Goal: Task Accomplishment & Management: Complete application form

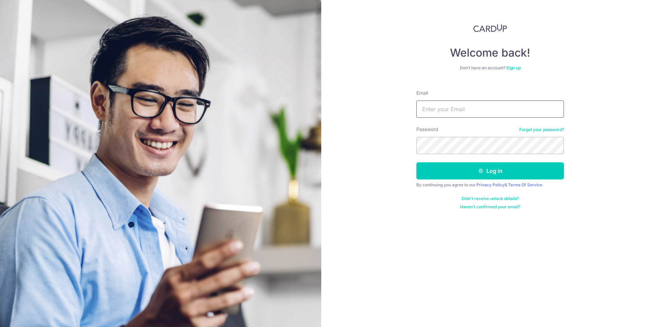
click at [453, 115] on input "Email" at bounding box center [491, 109] width 148 height 17
type input "[EMAIL_ADDRESS][DOMAIN_NAME]"
click at [417, 162] on button "Log in" at bounding box center [491, 170] width 148 height 17
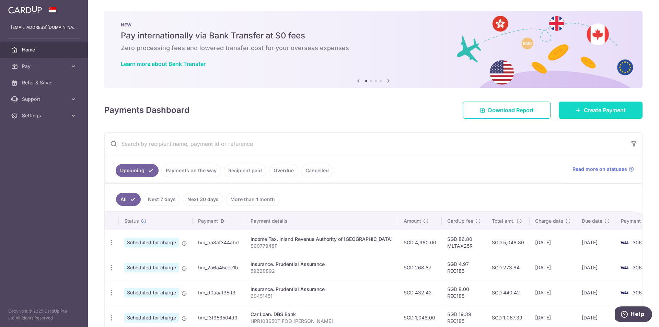
click at [584, 118] on body "cozyazure@gmail.com Home Pay Payments Recipients Cards Refer & Save Support FAQ…" at bounding box center [329, 163] width 659 height 327
click at [579, 103] on link "Create Payment" at bounding box center [601, 110] width 84 height 17
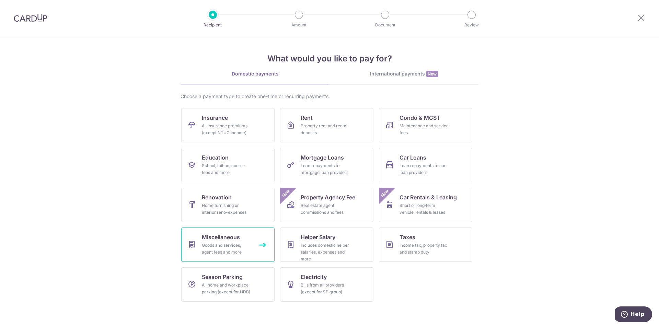
click at [230, 237] on span "Miscellaneous" at bounding box center [221, 237] width 38 height 8
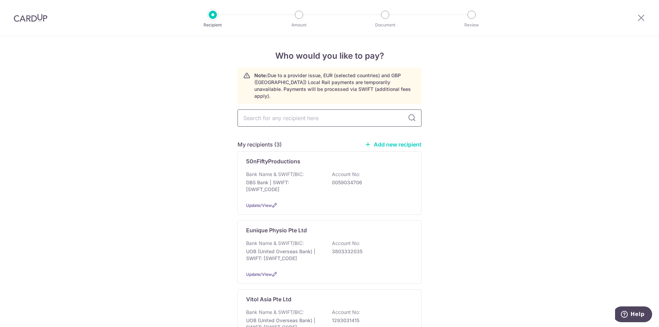
click at [270, 115] on input "text" at bounding box center [330, 118] width 184 height 17
click at [356, 184] on div "Bank Name & SWIFT/BIC: DBS Bank | SWIFT: DBSSSGSGXXX Account No: 0059034706" at bounding box center [329, 183] width 167 height 25
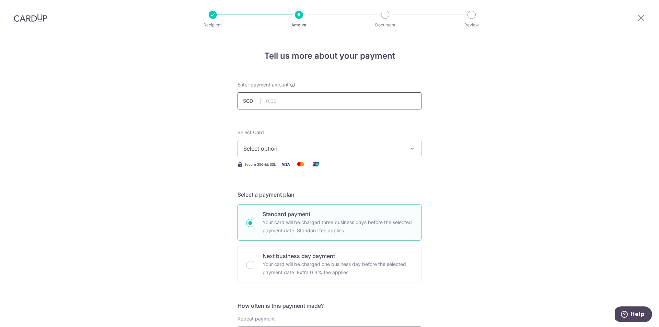
click at [300, 101] on input "text" at bounding box center [330, 100] width 184 height 17
type input "1,350.00"
click at [387, 144] on button "Select option" at bounding box center [330, 148] width 184 height 17
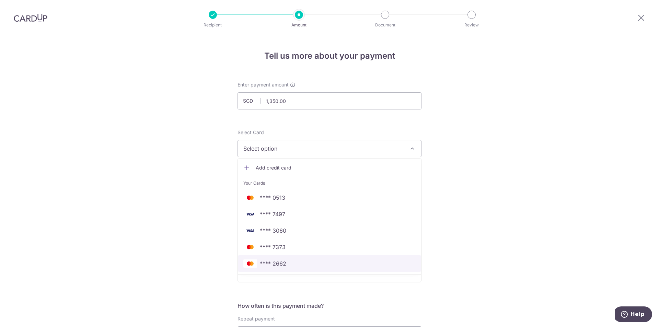
click at [324, 262] on span "**** 2662" at bounding box center [329, 264] width 172 height 8
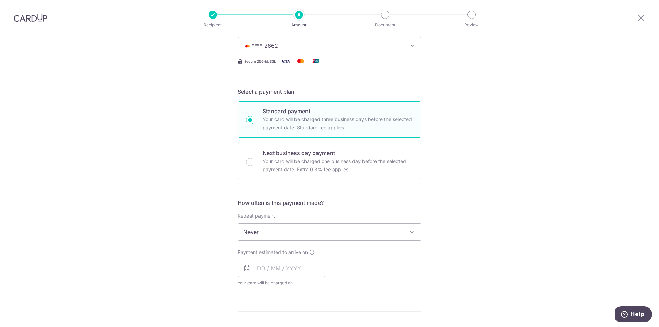
click at [264, 234] on span "Never" at bounding box center [329, 232] width 183 height 16
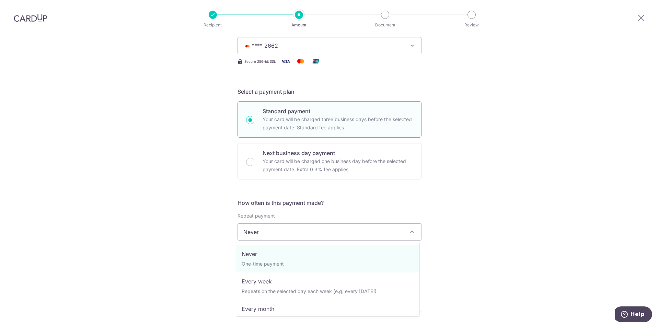
click at [266, 234] on span "Never" at bounding box center [329, 232] width 183 height 16
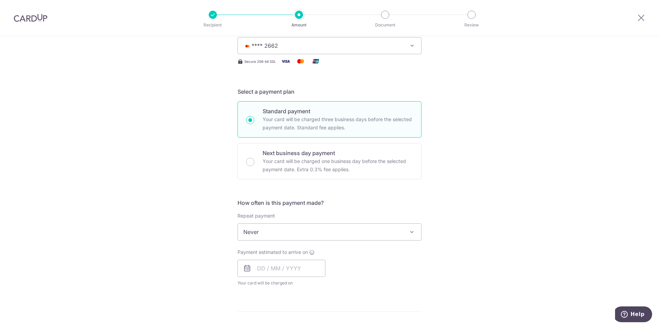
scroll to position [137, 0]
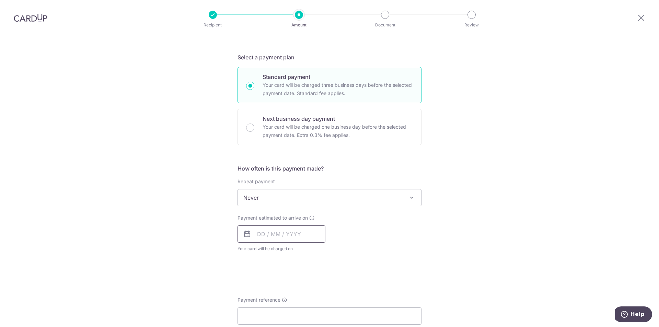
click at [283, 232] on input "text" at bounding box center [282, 234] width 88 height 17
click at [275, 309] on link "16" at bounding box center [279, 310] width 11 height 11
type input "[DATE]"
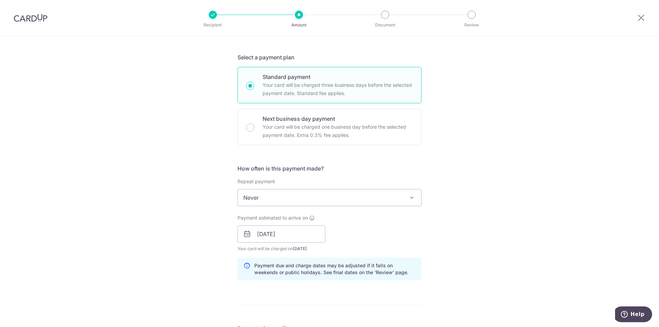
click at [368, 245] on div "Payment estimated to arrive on 16/09/2025 Prev Next Sep Oct Nov Dec 2025 2026 2…" at bounding box center [330, 234] width 192 height 38
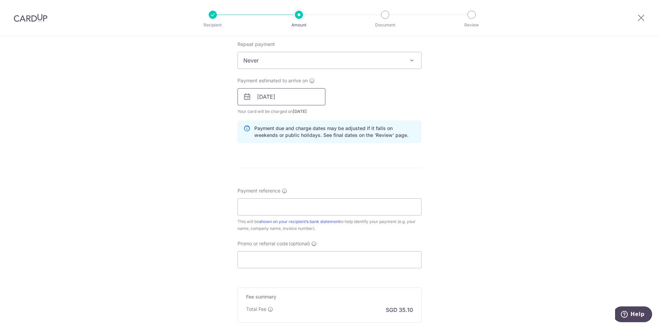
click at [298, 97] on input "16/09/2025" at bounding box center [282, 96] width 88 height 17
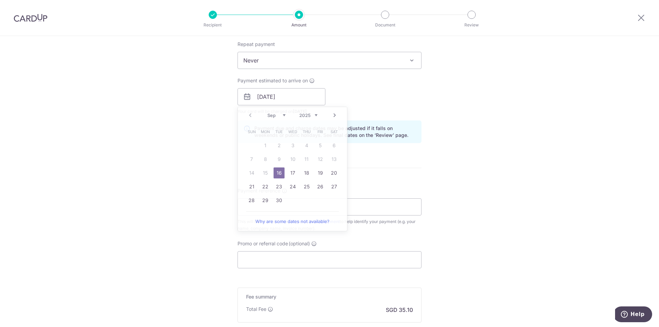
click at [448, 157] on div "Tell us more about your payment Enter payment amount SGD 1,350.00 1350.00 Selec…" at bounding box center [329, 85] width 659 height 649
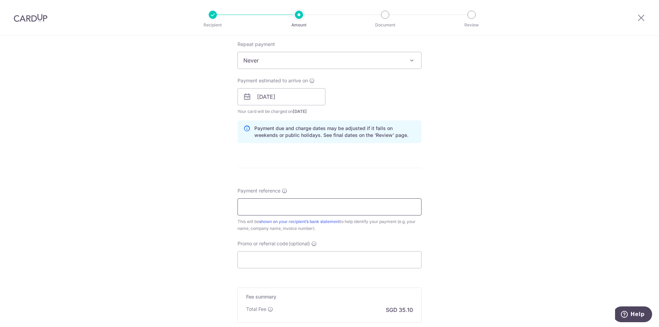
click at [315, 201] on input "Payment reference" at bounding box center [330, 206] width 184 height 17
click at [396, 165] on form "Enter payment amount SGD 1,350.00 1350.00 Select Card **** 2662 Add credit card…" at bounding box center [330, 93] width 184 height 572
click at [367, 207] on input "Payment reference" at bounding box center [330, 206] width 184 height 17
type input "Joshua Foo Dolphin Island Sentosa"
click at [310, 254] on input "Promo or referral code (optional)" at bounding box center [330, 259] width 184 height 17
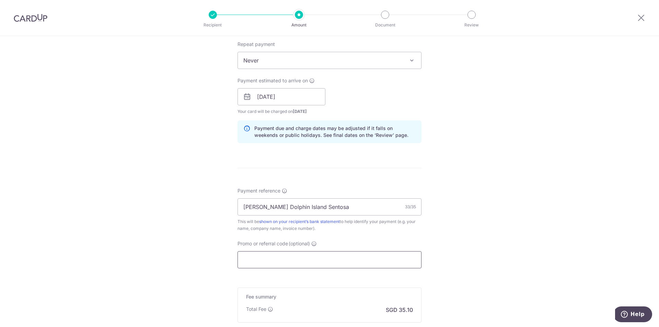
click at [285, 255] on input "Promo or referral code (optional)" at bounding box center [330, 259] width 184 height 17
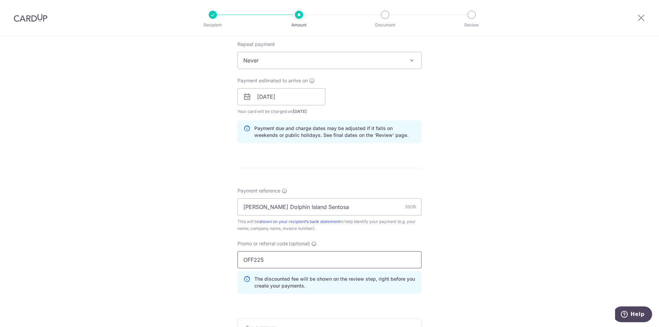
type input "OFF225"
click at [452, 238] on div "Tell us more about your payment Enter payment amount SGD 1,350.00 1350.00 Selec…" at bounding box center [329, 101] width 659 height 680
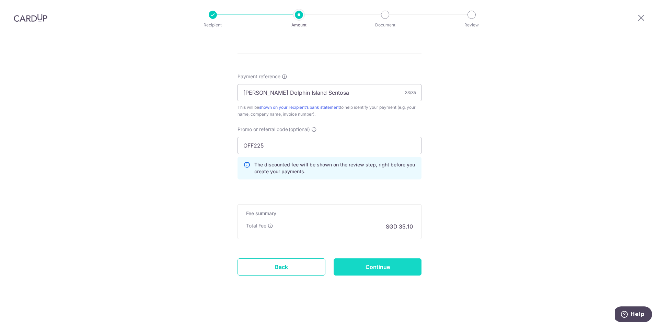
click at [381, 261] on input "Continue" at bounding box center [378, 267] width 88 height 17
type input "Create Schedule"
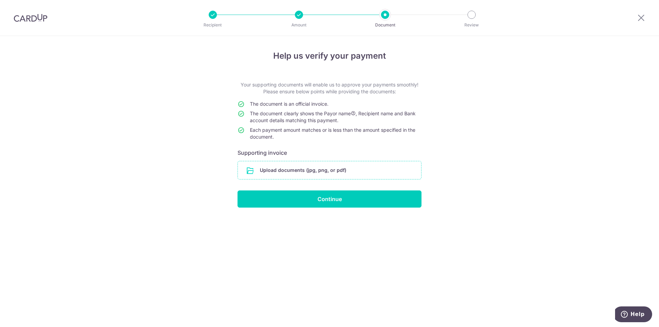
click at [285, 166] on input "file" at bounding box center [329, 170] width 183 height 18
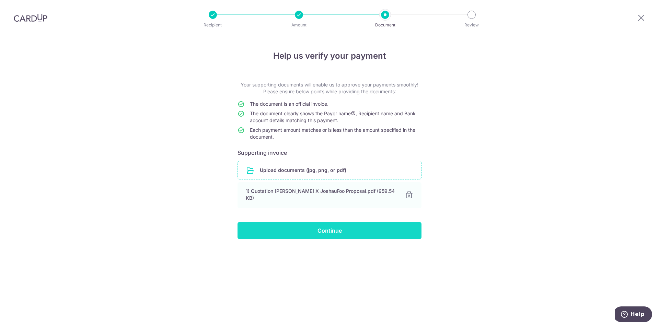
click at [319, 226] on input "Continue" at bounding box center [330, 230] width 184 height 17
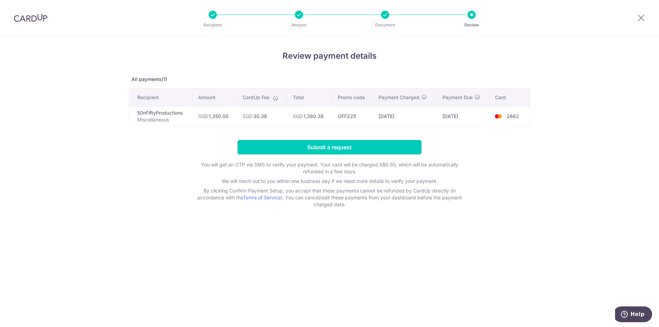
click at [314, 149] on input "Submit a request" at bounding box center [330, 147] width 184 height 14
